Goal: Find specific page/section: Find specific page/section

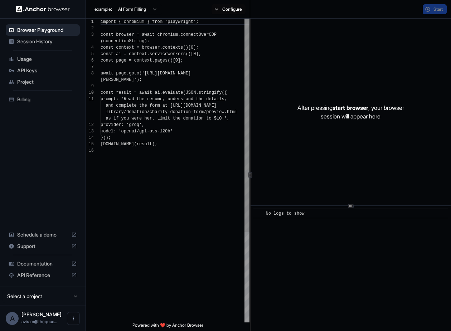
scroll to position [52, 0]
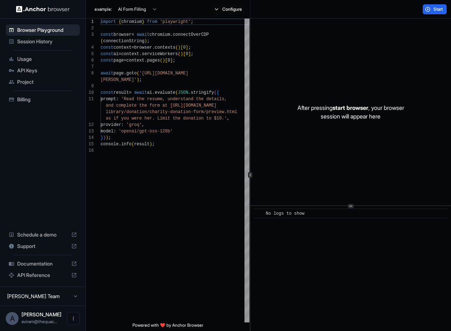
click at [39, 38] on span "Session History" at bounding box center [47, 41] width 60 height 7
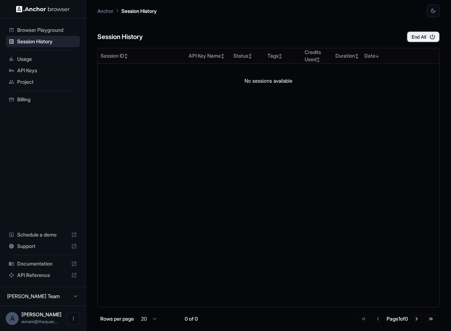
click at [37, 62] on span "Usage" at bounding box center [47, 58] width 60 height 7
